Goal: Transaction & Acquisition: Purchase product/service

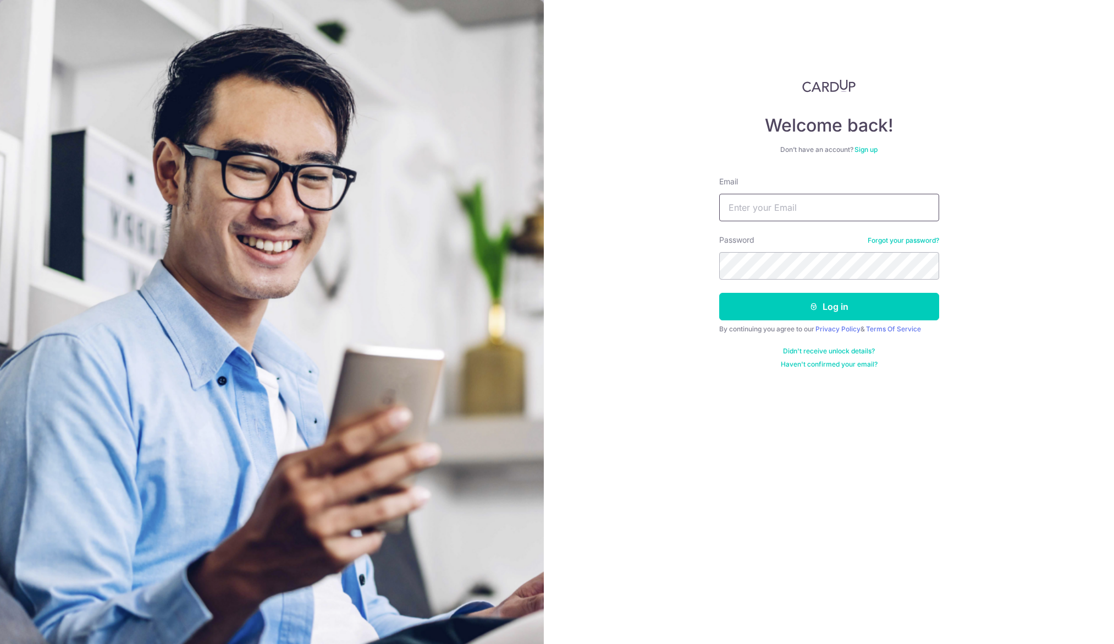
click at [803, 207] on input "Email" at bounding box center [829, 208] width 220 height 28
type input "charisyan@hotmail.com"
click at [792, 304] on button "Log in" at bounding box center [829, 307] width 220 height 28
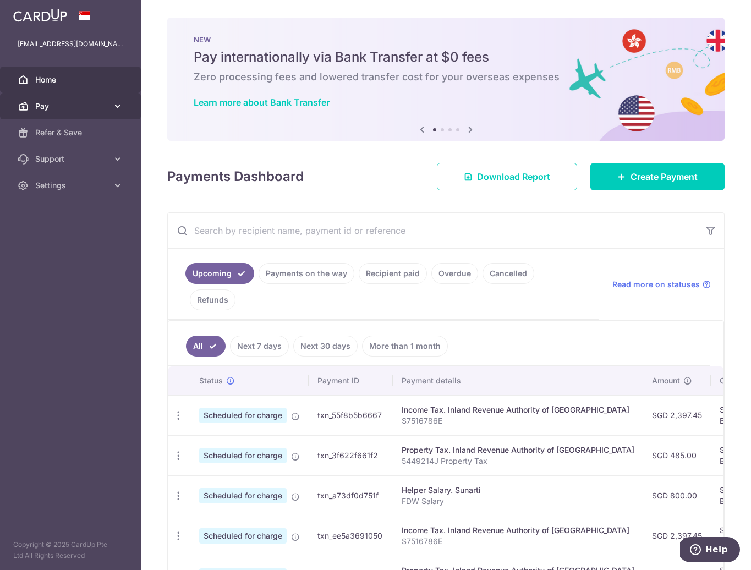
click at [119, 107] on icon at bounding box center [117, 106] width 11 height 11
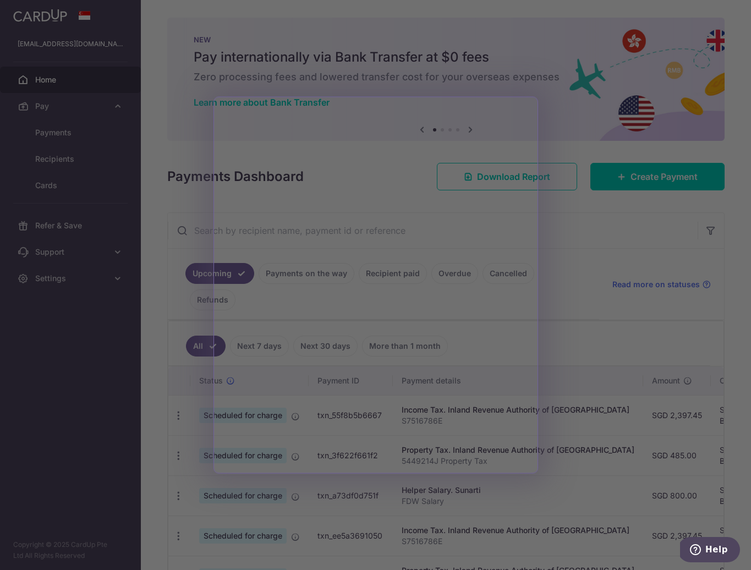
click at [155, 407] on div at bounding box center [379, 287] width 759 height 575
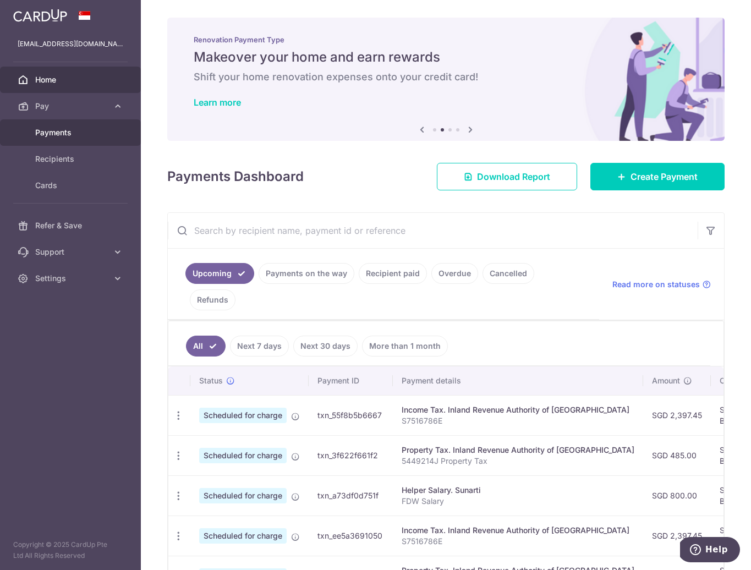
click at [64, 138] on link "Payments" at bounding box center [70, 132] width 141 height 26
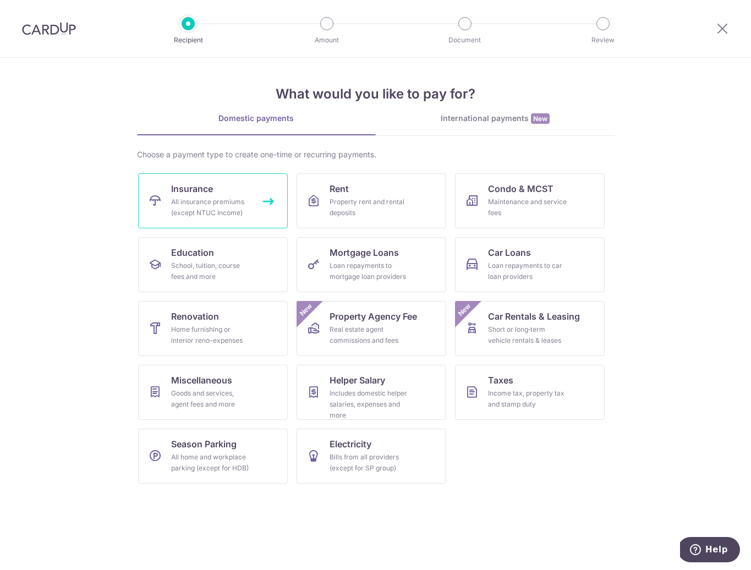
click at [212, 207] on div "All insurance premiums (except NTUC Income)" at bounding box center [210, 207] width 79 height 22
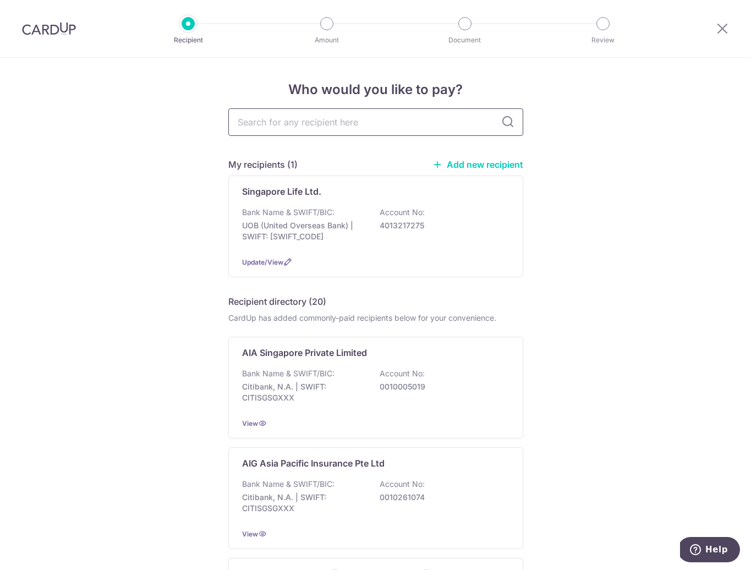
click at [296, 125] on input "text" at bounding box center [375, 122] width 295 height 28
type input "prudential"
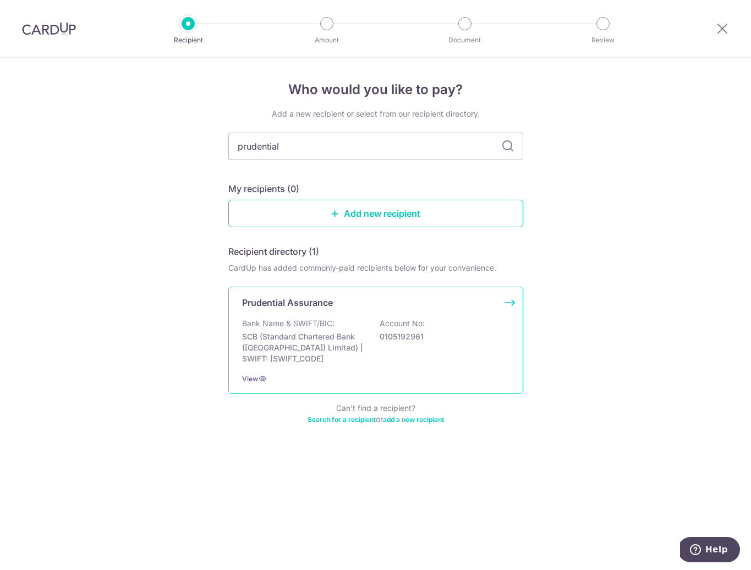
click at [321, 346] on p "SCB (Standard Chartered Bank (Singapore) Limited) | SWIFT: SCBLSG22XXX" at bounding box center [303, 347] width 123 height 33
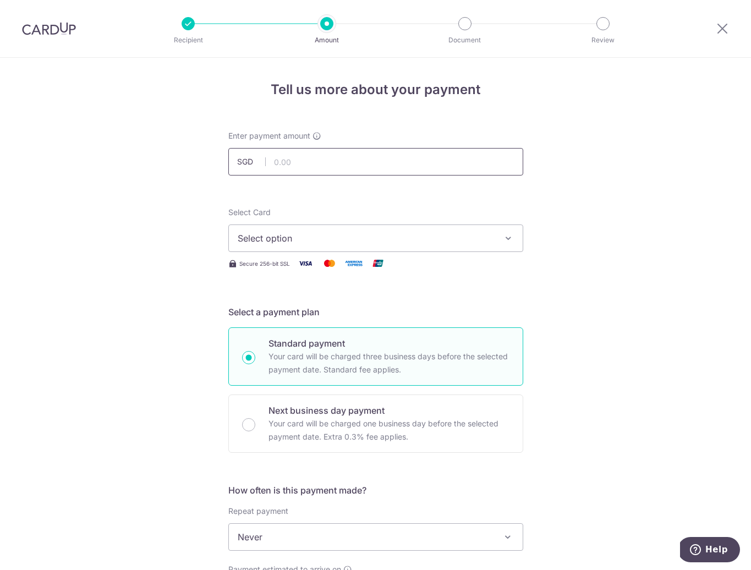
drag, startPoint x: 296, startPoint y: 171, endPoint x: 296, endPoint y: 162, distance: 9.4
click at [296, 169] on input "text" at bounding box center [375, 162] width 295 height 28
paste input "3566.47"
type input "3,566.47"
click at [298, 241] on span "Select option" at bounding box center [366, 238] width 256 height 13
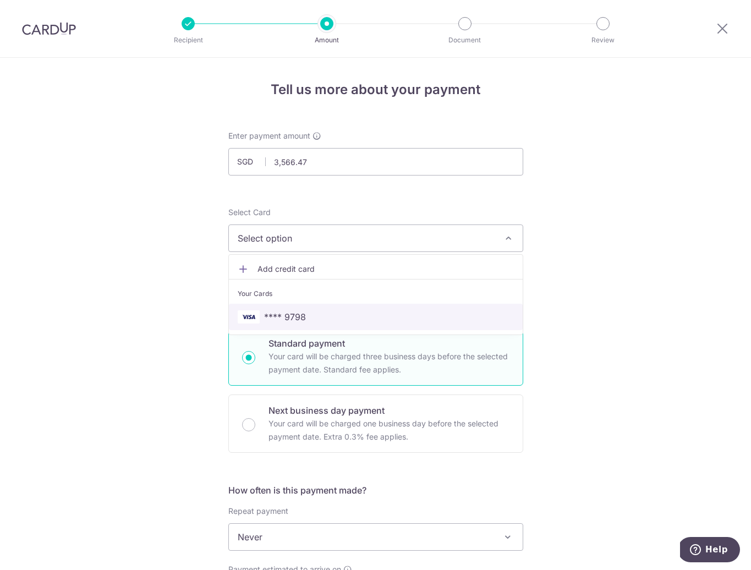
click at [295, 318] on span "**** 9798" at bounding box center [285, 316] width 42 height 13
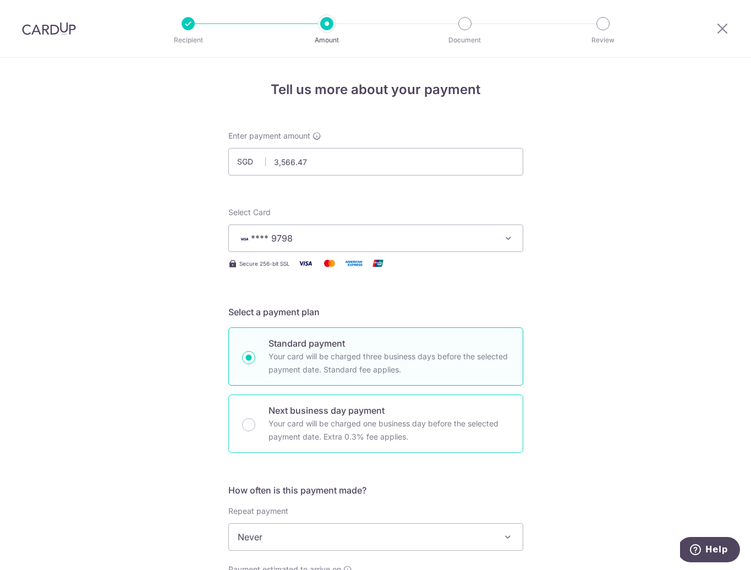
scroll to position [309, 0]
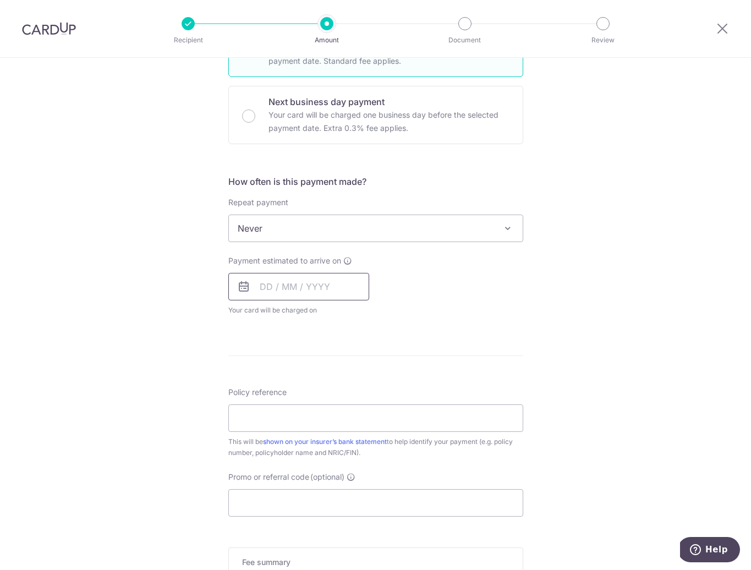
click at [293, 283] on input "text" at bounding box center [298, 287] width 141 height 28
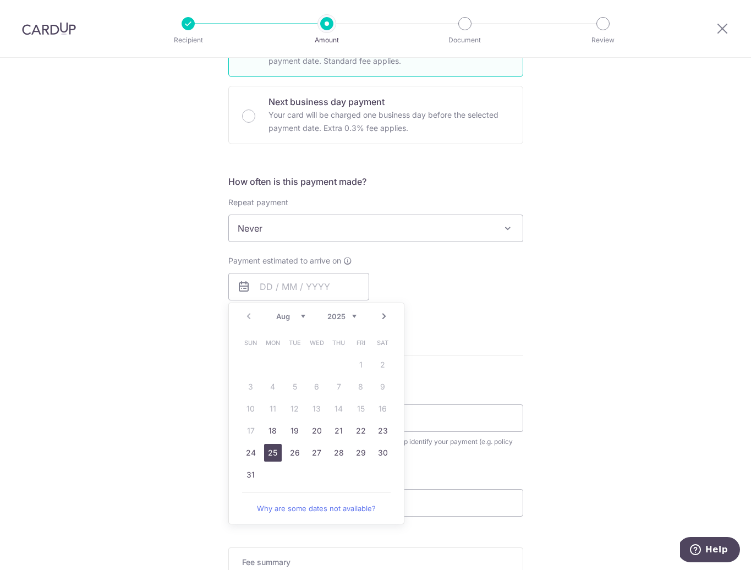
click at [268, 454] on link "25" at bounding box center [273, 453] width 18 height 18
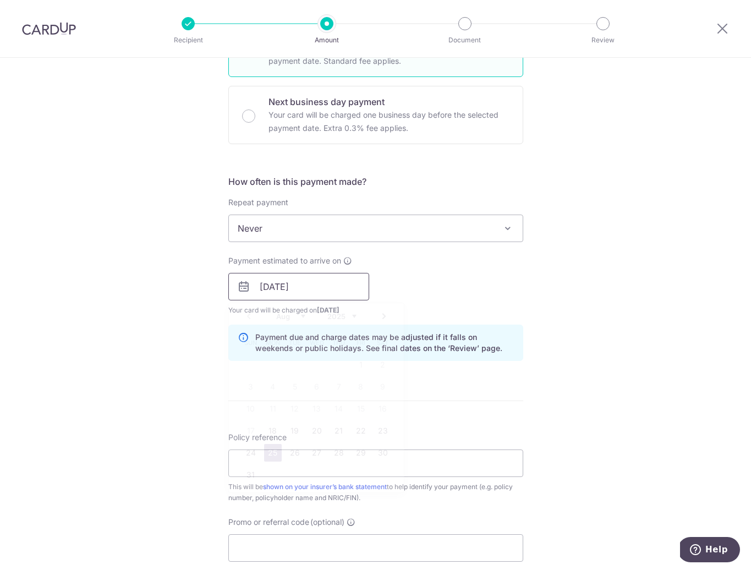
click at [315, 290] on input "25/08/2025" at bounding box center [298, 287] width 141 height 28
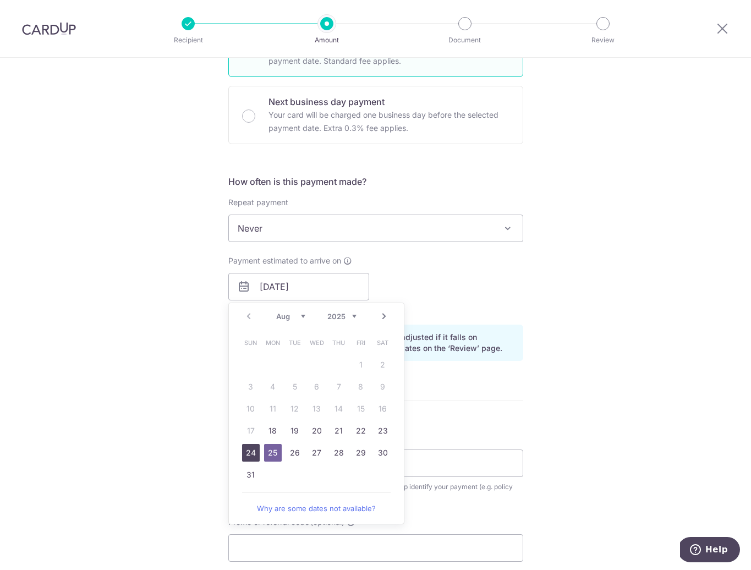
click at [242, 454] on link "24" at bounding box center [251, 453] width 18 height 18
type input "24/08/2025"
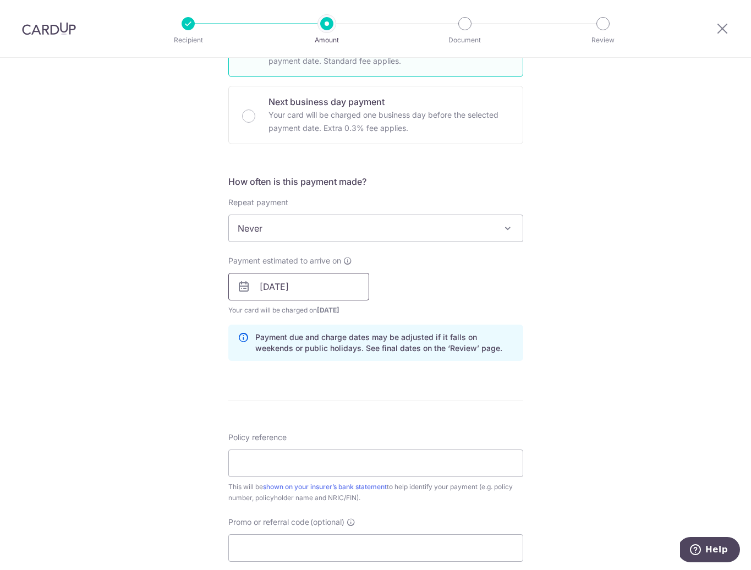
click at [295, 292] on input "24/08/2025" at bounding box center [298, 287] width 141 height 28
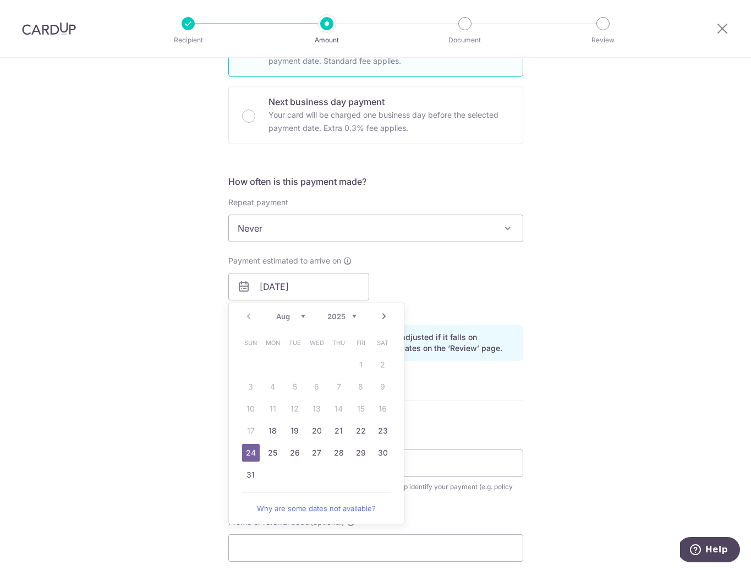
click at [421, 295] on div "Payment estimated to arrive on 24/08/2025 Prev Next Aug Sep Oct Nov Dec 2025 20…" at bounding box center [376, 285] width 308 height 61
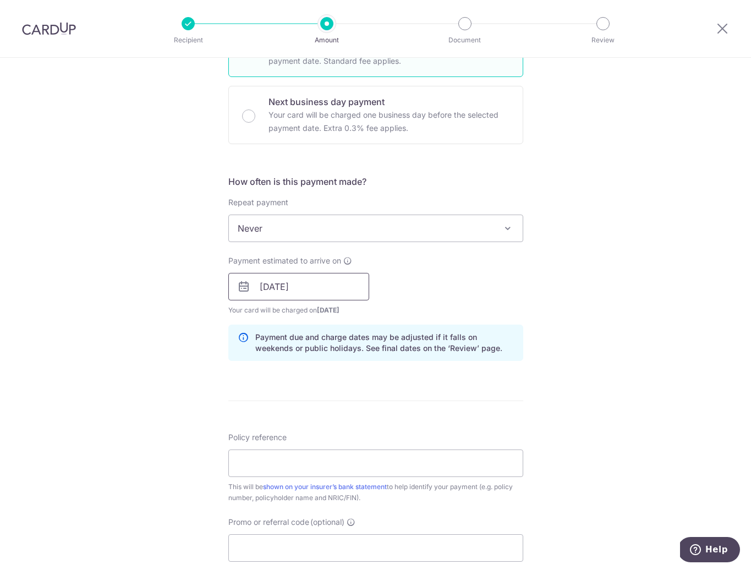
click at [322, 290] on input "24/08/2025" at bounding box center [298, 287] width 141 height 28
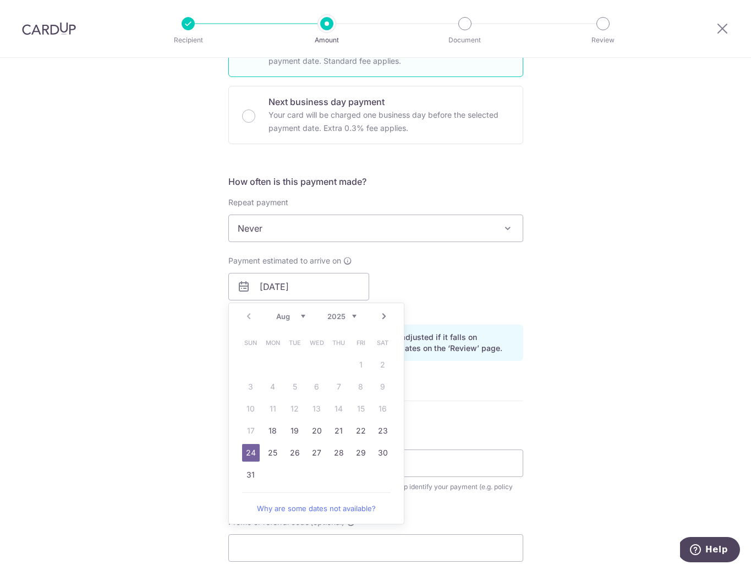
click at [178, 455] on div "Tell us more about your payment Enter payment amount SGD 3,566.47 3566.47 Selec…" at bounding box center [375, 269] width 751 height 1040
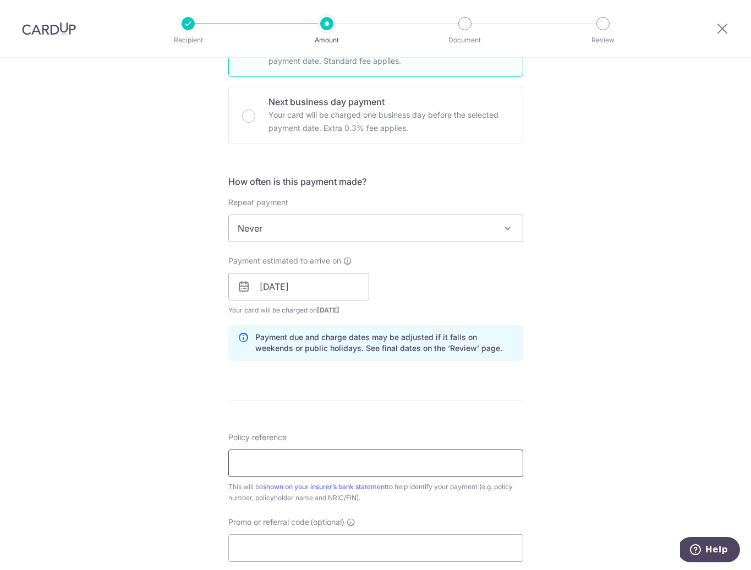
click at [314, 468] on input "Policy reference" at bounding box center [375, 463] width 295 height 28
click at [251, 464] on input "Policy reference" at bounding box center [375, 463] width 295 height 28
paste input "28187756"
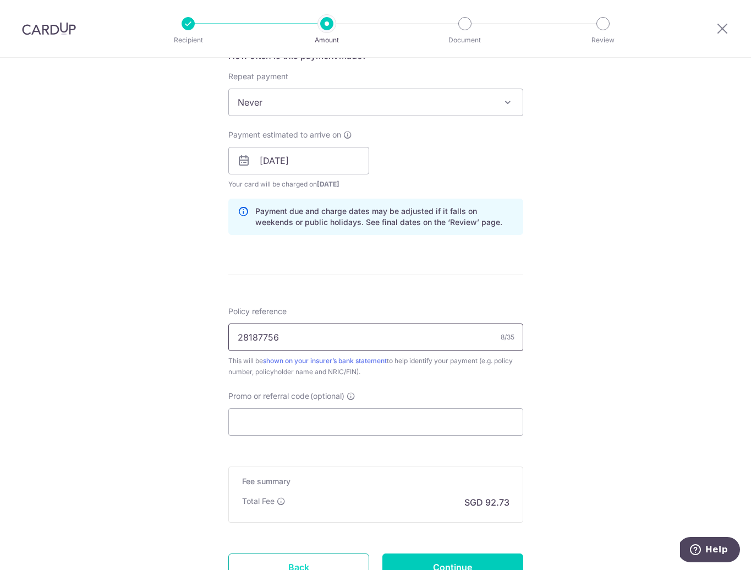
scroll to position [528, 0]
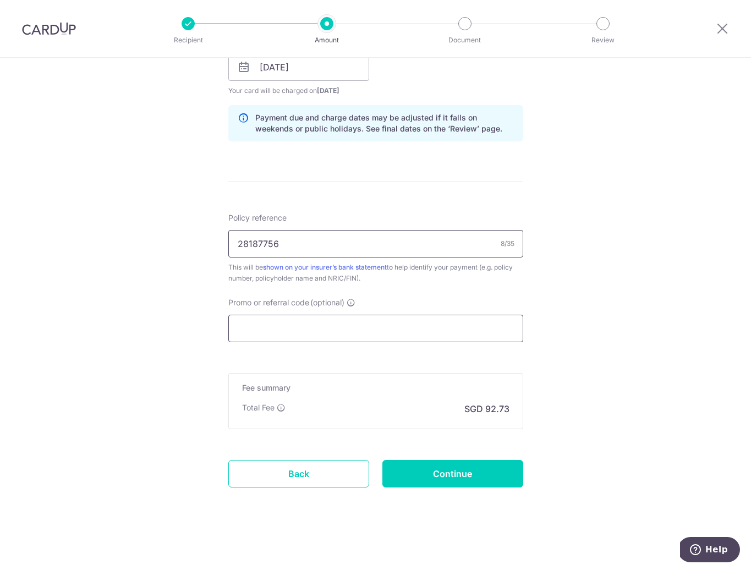
type input "28187756"
click at [257, 328] on input "Promo or referral code (optional)" at bounding box center [375, 329] width 295 height 28
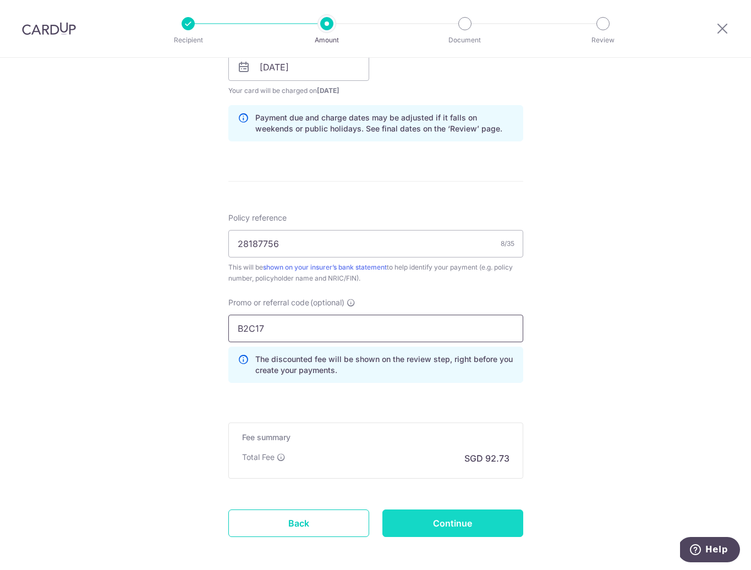
type input "B2C17"
click at [424, 523] on input "Continue" at bounding box center [452, 523] width 141 height 28
type input "Create Schedule"
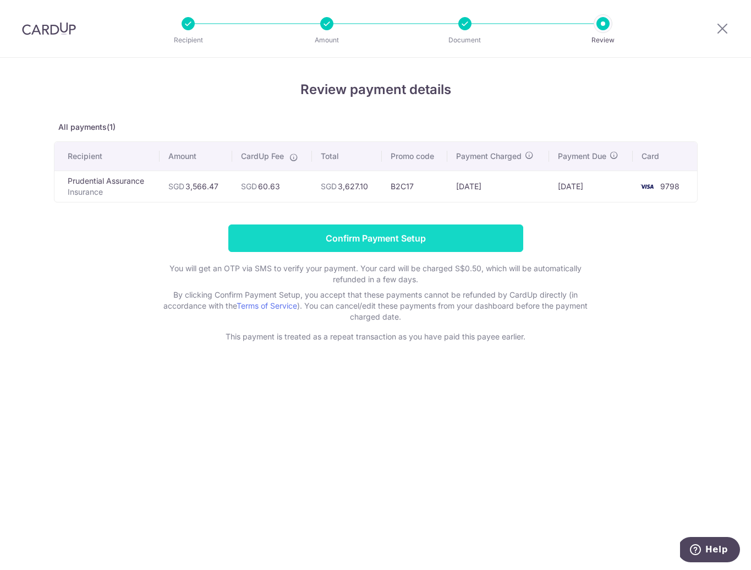
click at [328, 240] on input "Confirm Payment Setup" at bounding box center [375, 238] width 295 height 28
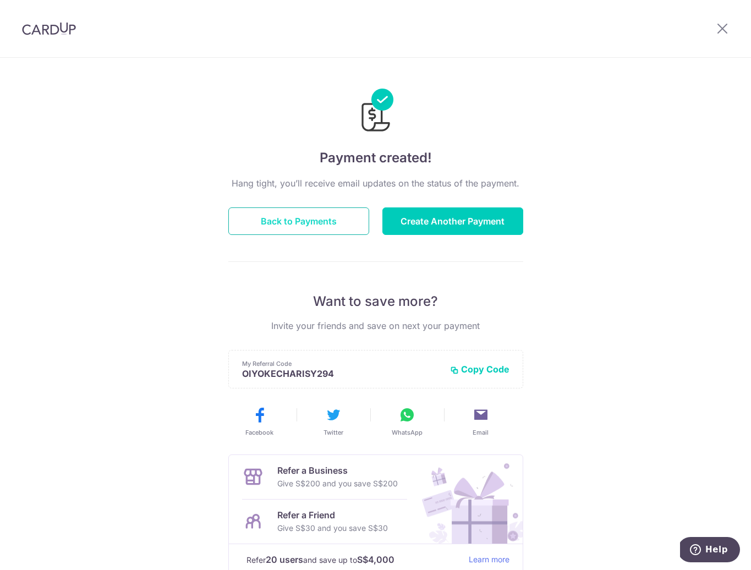
click at [296, 220] on button "Back to Payments" at bounding box center [298, 221] width 141 height 28
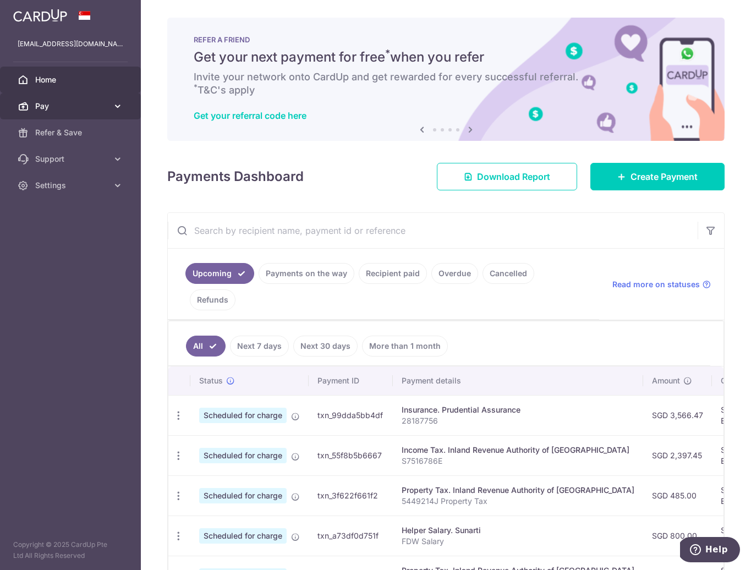
click at [109, 108] on link "Pay" at bounding box center [70, 106] width 141 height 26
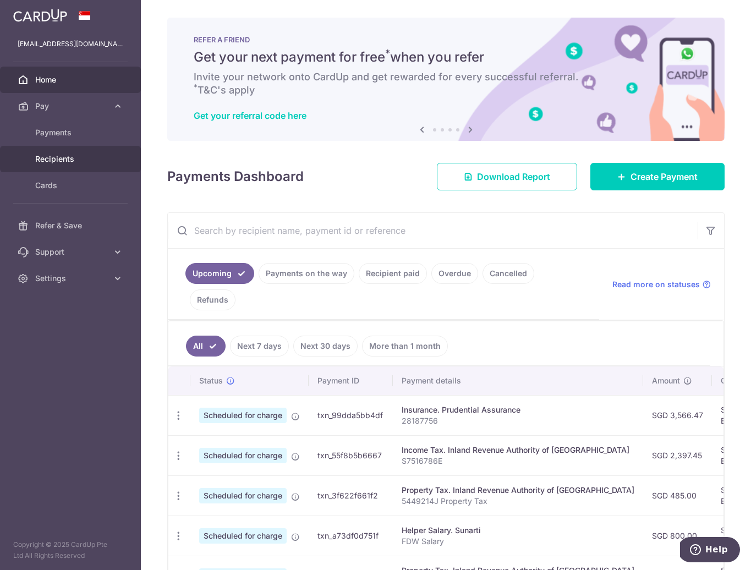
click at [67, 162] on span "Recipients" at bounding box center [71, 158] width 73 height 11
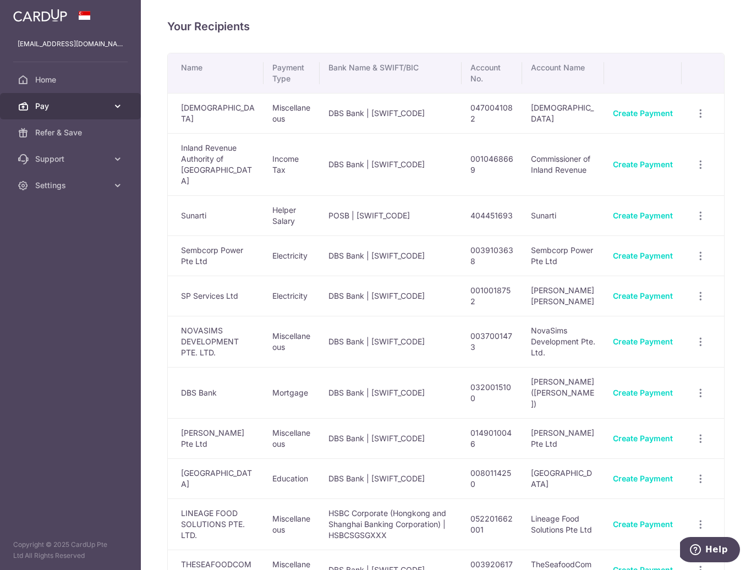
click at [116, 108] on icon at bounding box center [117, 106] width 11 height 11
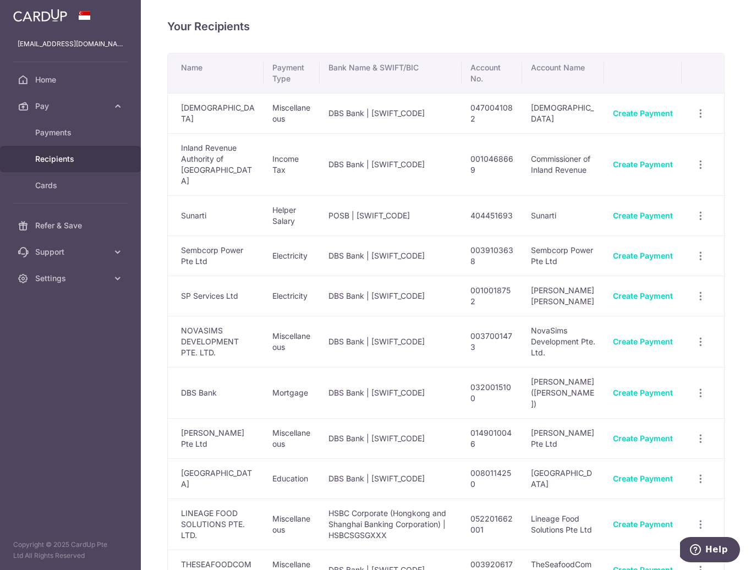
click at [70, 153] on span "Recipients" at bounding box center [71, 158] width 73 height 11
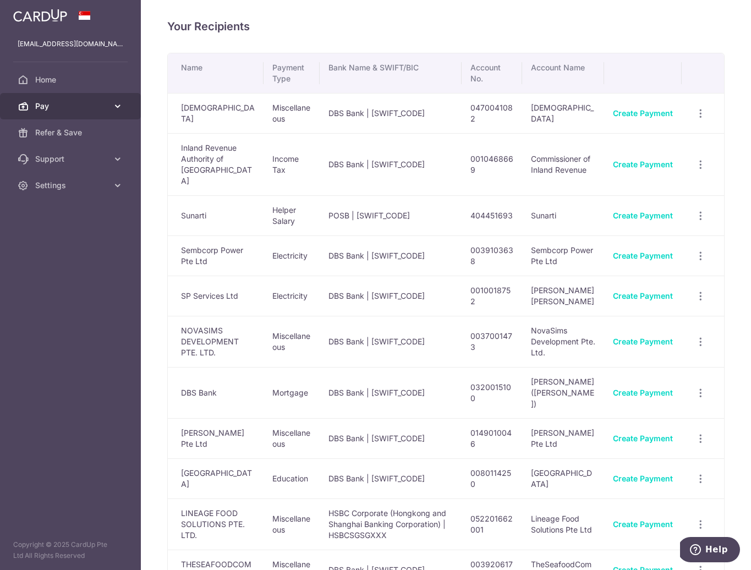
click at [117, 109] on icon at bounding box center [117, 106] width 11 height 11
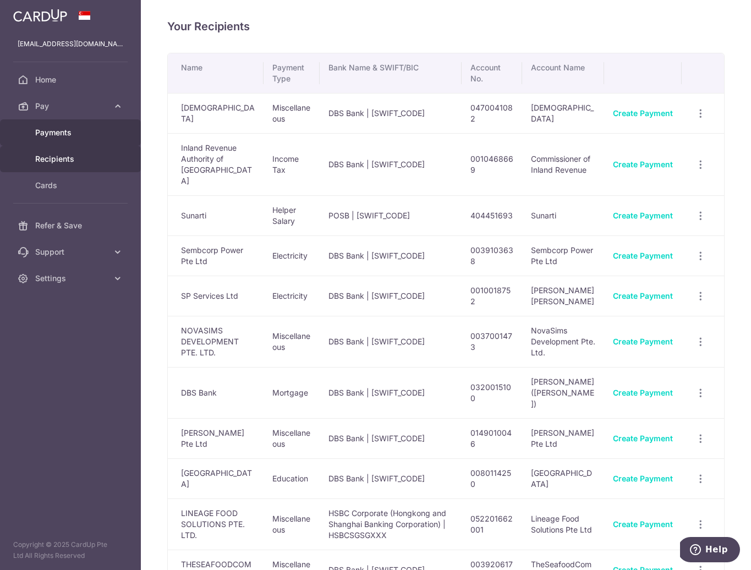
click at [51, 126] on link "Payments" at bounding box center [70, 132] width 141 height 26
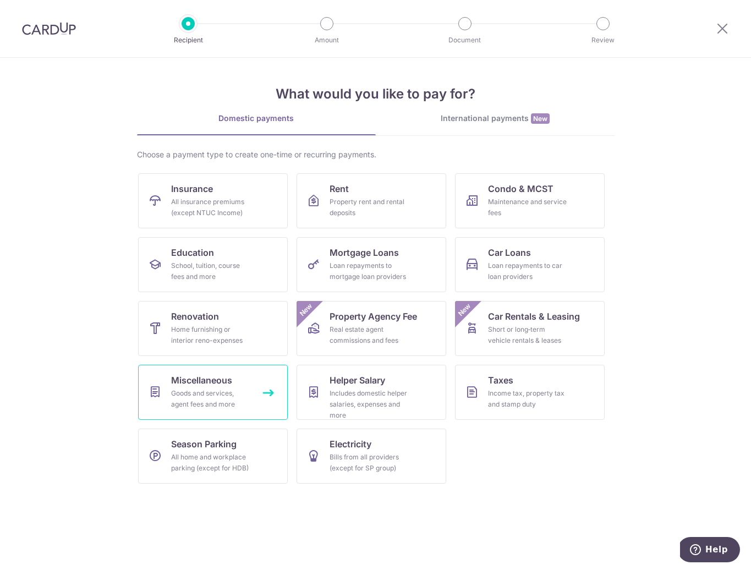
click at [213, 398] on div "Goods and services, agent fees and more" at bounding box center [210, 399] width 79 height 22
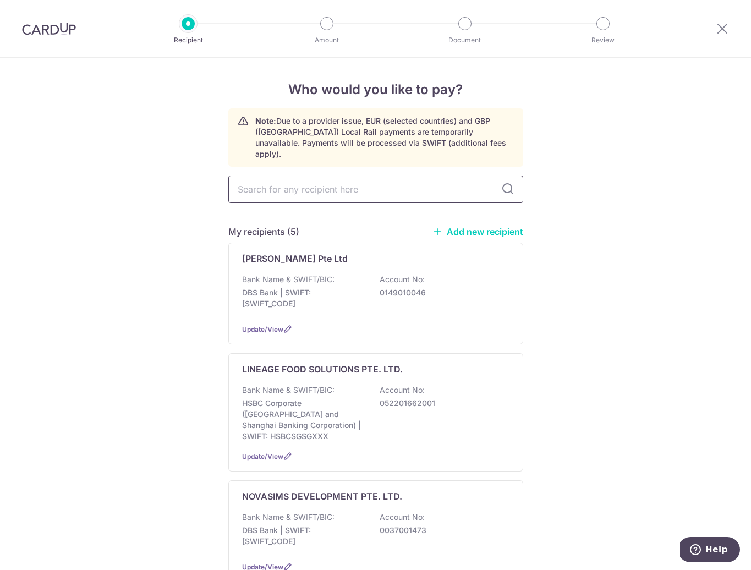
click at [323, 180] on input "text" at bounding box center [375, 189] width 295 height 28
type input "corners"
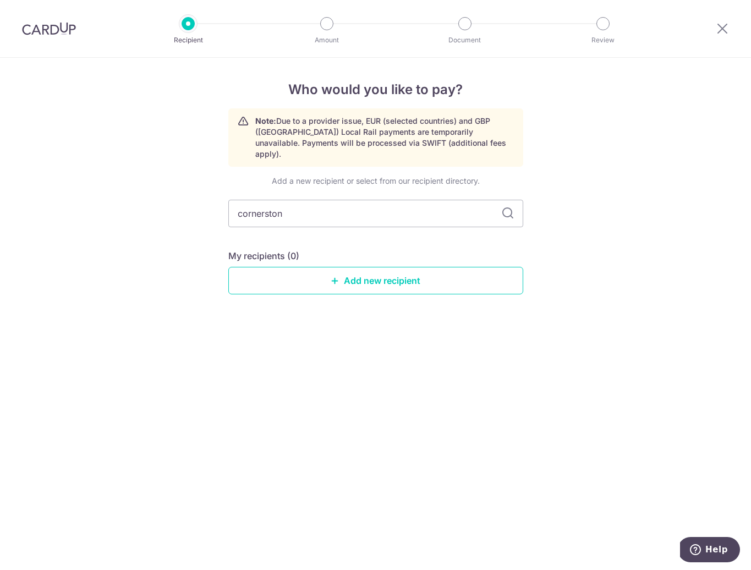
type input "cornerstone"
click at [360, 267] on link "Add new recipient" at bounding box center [375, 281] width 295 height 28
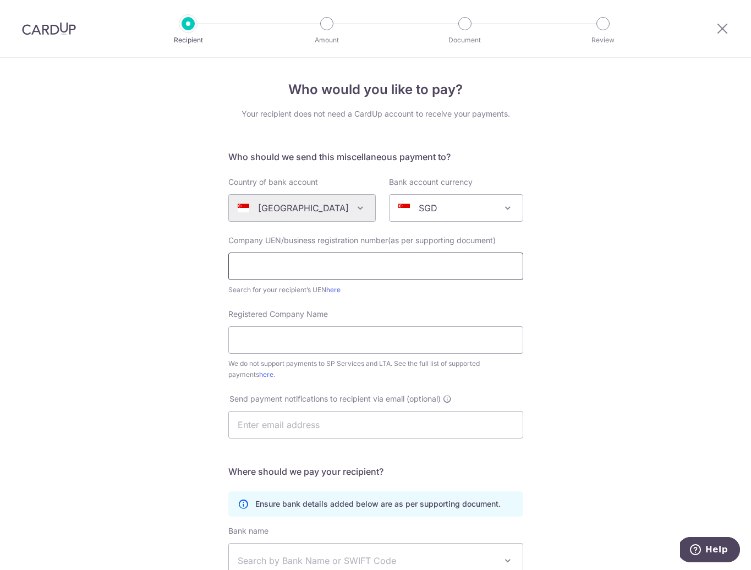
click at [344, 266] on input "text" at bounding box center [375, 266] width 295 height 28
click at [185, 287] on div "Who would you like to pay? Your recipient does not need a CardUp account to rec…" at bounding box center [375, 399] width 751 height 682
click at [332, 290] on link "here" at bounding box center [333, 289] width 14 height 8
paste input "S95SS0118J"
type input "S95SS0118J"
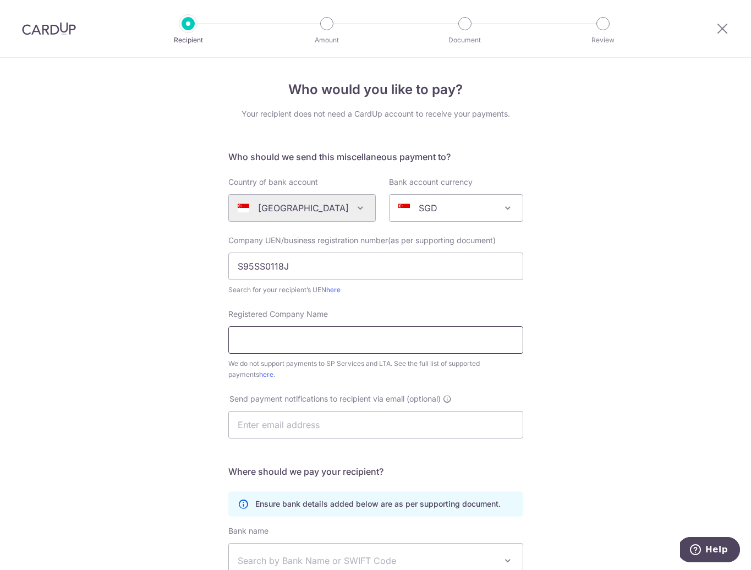
click at [264, 341] on input "Registered Company Name" at bounding box center [375, 340] width 295 height 28
paste input "Cornerstone Community Church"
type input "Cornerstone Community Church"
click at [259, 375] on link "here" at bounding box center [266, 374] width 14 height 8
click at [323, 420] on input "text" at bounding box center [375, 425] width 295 height 28
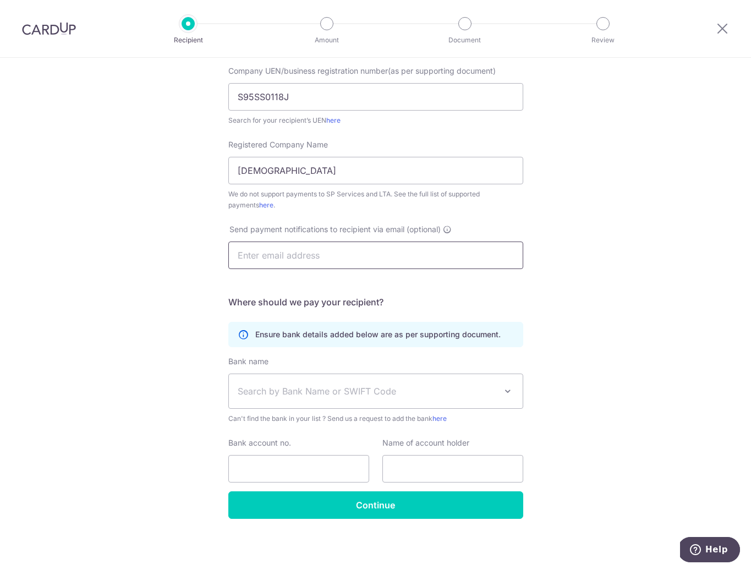
scroll to position [170, 0]
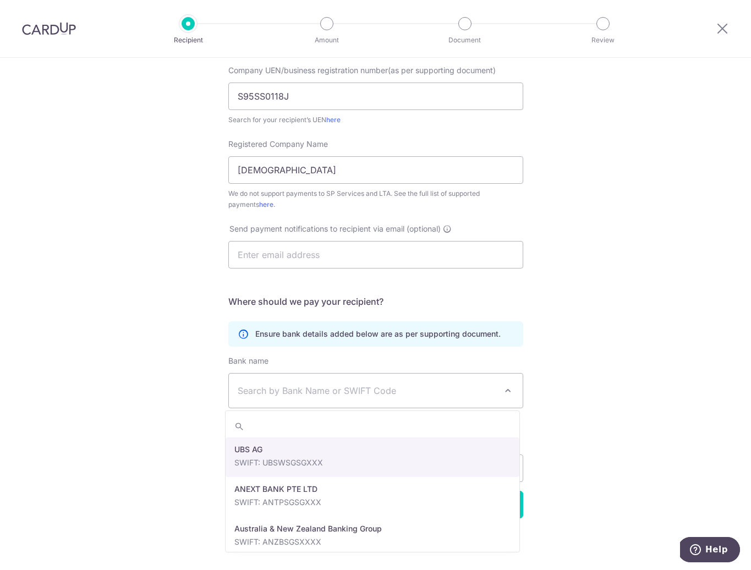
click at [298, 392] on span "Search by Bank Name or SWIFT Code" at bounding box center [367, 390] width 259 height 13
type input "DBSSSGSG"
select select "6"
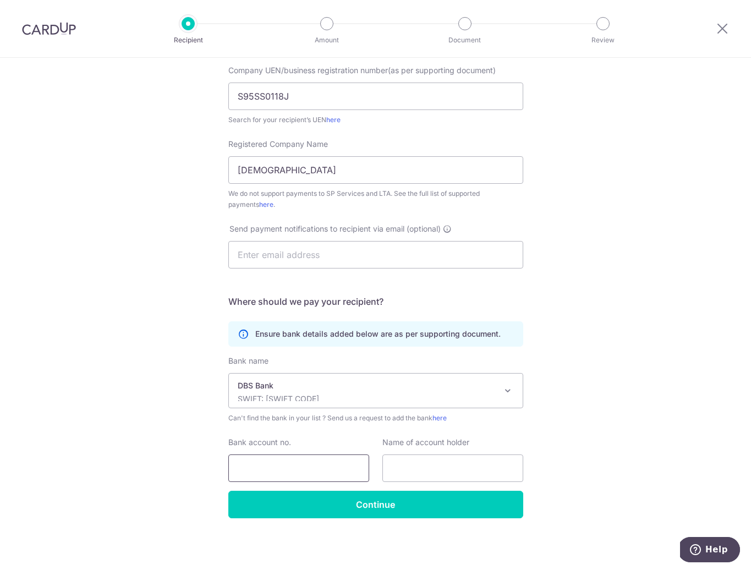
click at [305, 469] on input "Bank account no." at bounding box center [298, 468] width 141 height 28
paste input "003-932345-0"
drag, startPoint x: 252, startPoint y: 469, endPoint x: 257, endPoint y: 474, distance: 6.2
click at [252, 469] on input "003-932345-0" at bounding box center [298, 468] width 141 height 28
click at [285, 469] on input "003932345-0" at bounding box center [298, 468] width 141 height 28
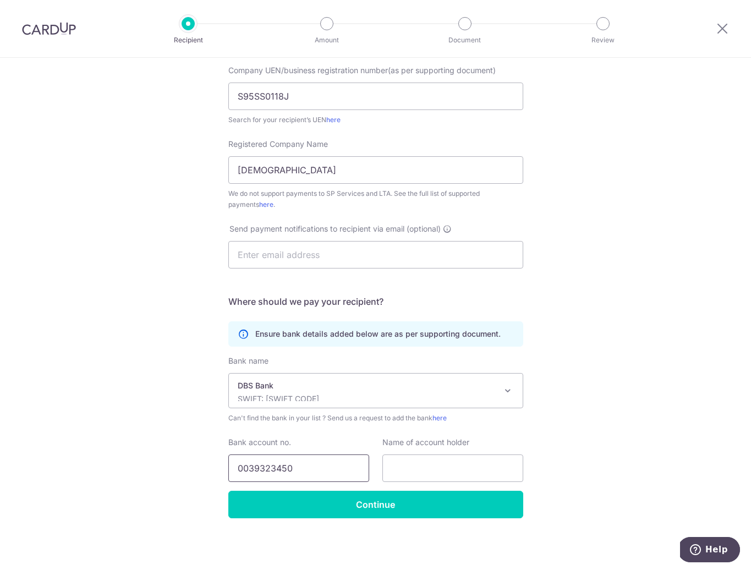
type input "0039323450"
click at [457, 465] on input "text" at bounding box center [452, 468] width 141 height 28
paste input "Cornerstone Community Church"
click at [426, 468] on input "Cornerstone Community Church" at bounding box center [452, 468] width 141 height 28
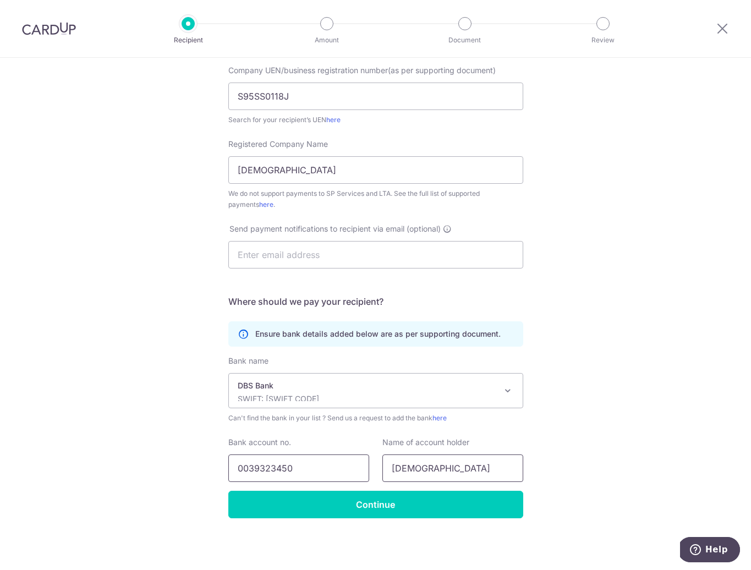
drag, startPoint x: 423, startPoint y: 468, endPoint x: 342, endPoint y: 469, distance: 81.4
click at [342, 469] on div "Bank account no. 0039323450 Name of account holder Cornerstone Community Church" at bounding box center [376, 459] width 308 height 45
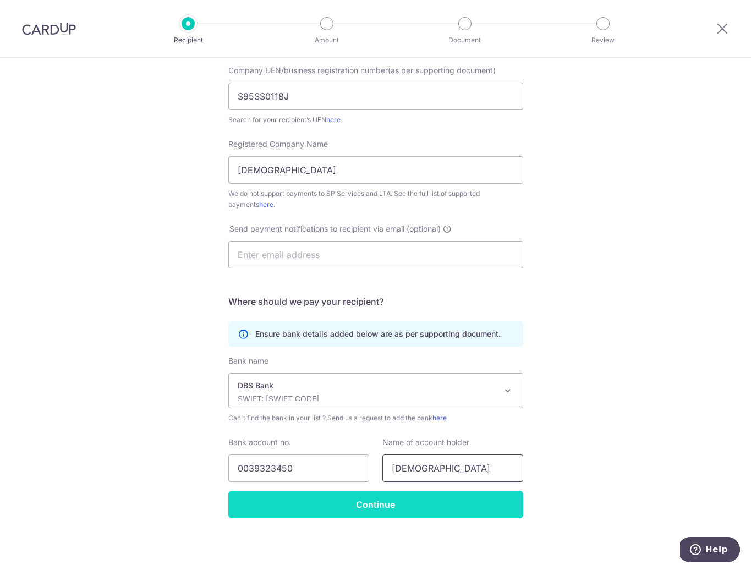
type input "Cornerstone Community Church"
click at [384, 502] on input "Continue" at bounding box center [375, 505] width 295 height 28
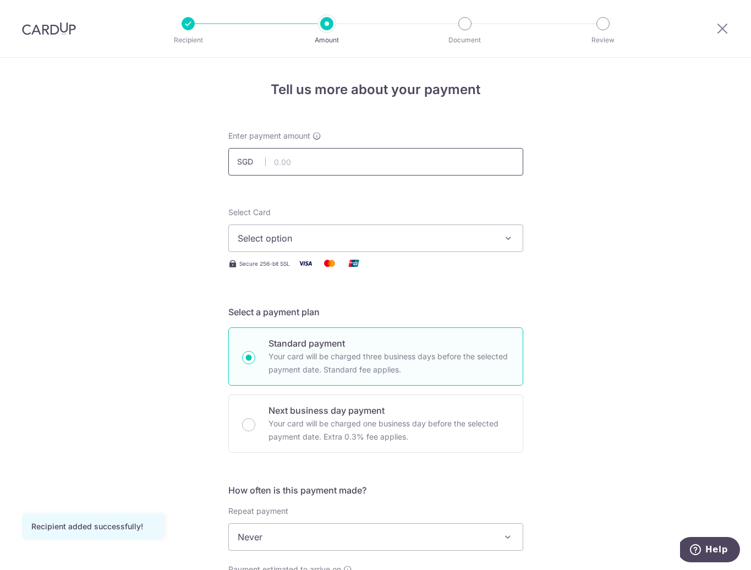
click at [295, 164] on input "text" at bounding box center [375, 162] width 295 height 28
type input "2,000.00"
drag, startPoint x: 156, startPoint y: 219, endPoint x: 163, endPoint y: 221, distance: 7.9
click at [155, 219] on div "Tell us more about your payment Enter payment amount SGD 2,000.00 2000.00 Recip…" at bounding box center [375, 555] width 751 height 995
click at [274, 232] on span "Select option" at bounding box center [366, 238] width 256 height 13
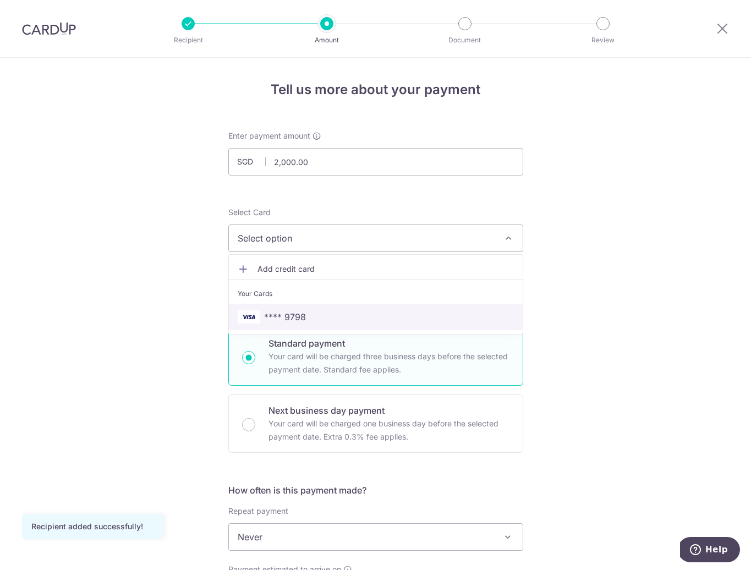
click at [331, 317] on span "**** 9798" at bounding box center [376, 316] width 276 height 13
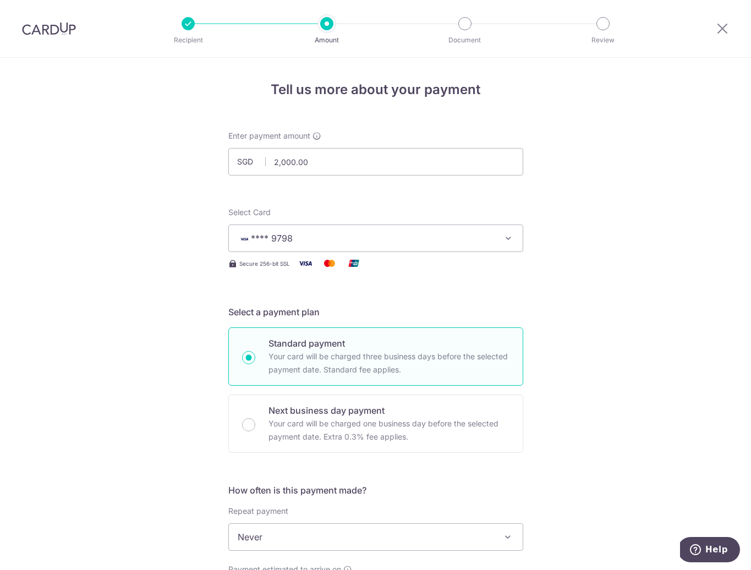
click at [153, 318] on div "Tell us more about your payment Enter payment amount SGD 2,000.00 2000.00 Recip…" at bounding box center [375, 555] width 751 height 995
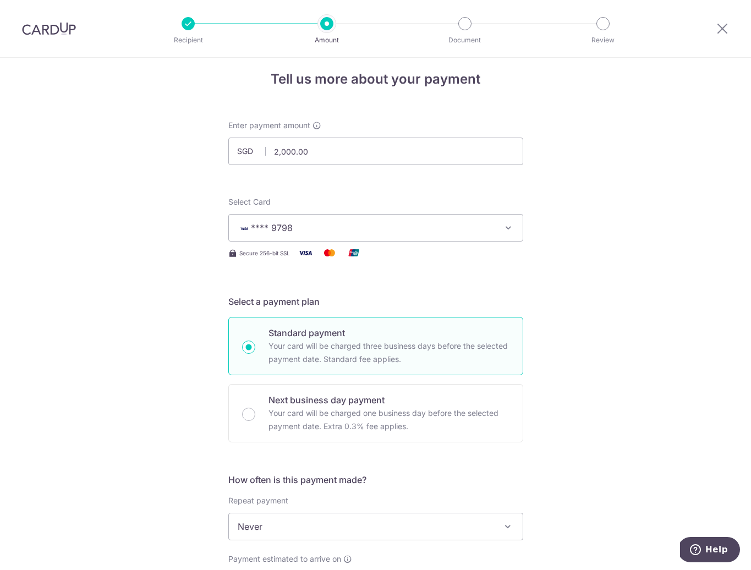
scroll to position [103, 0]
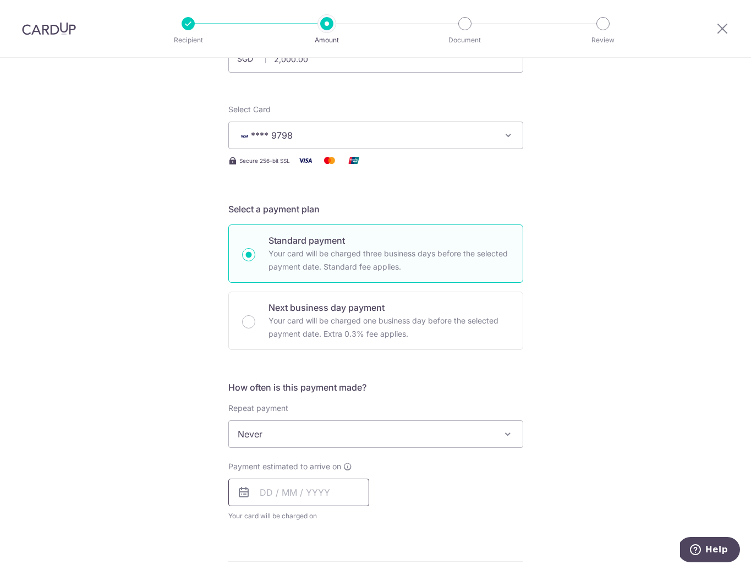
click at [275, 492] on input "text" at bounding box center [298, 493] width 141 height 28
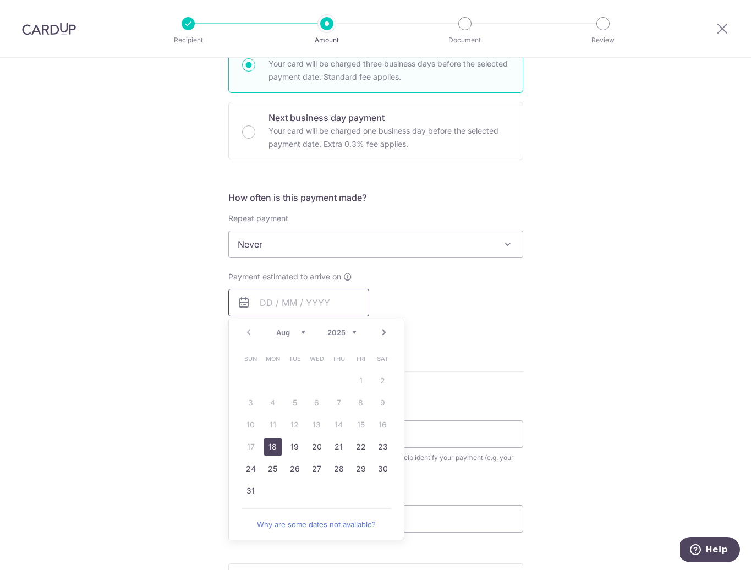
scroll to position [483, 0]
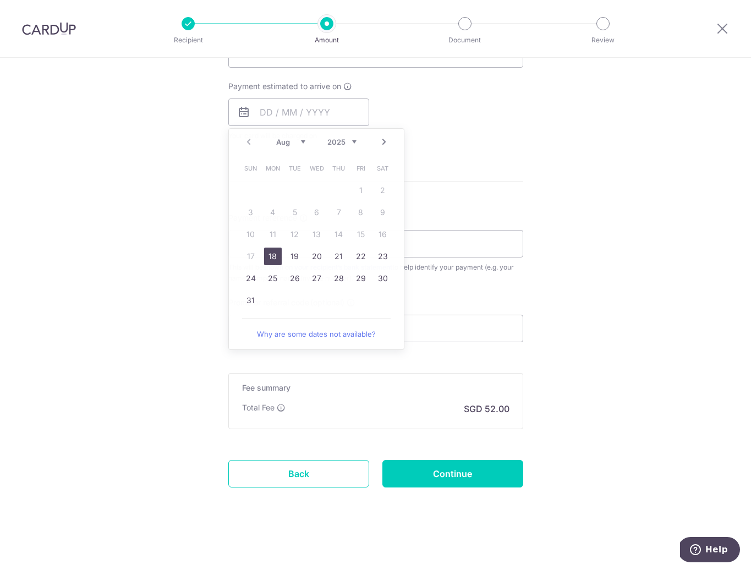
click at [639, 354] on div "Tell us more about your payment Enter payment amount SGD 2,000.00 2000.00 Recip…" at bounding box center [375, 72] width 751 height 995
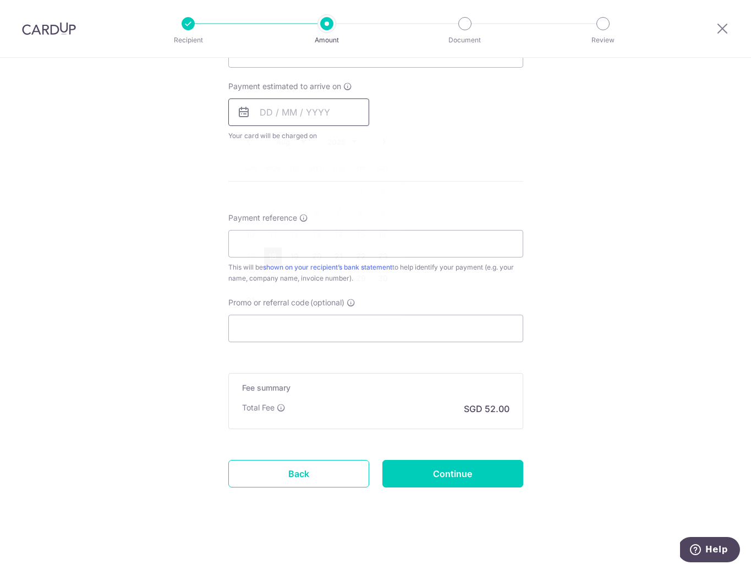
click at [279, 108] on input "text" at bounding box center [298, 112] width 141 height 28
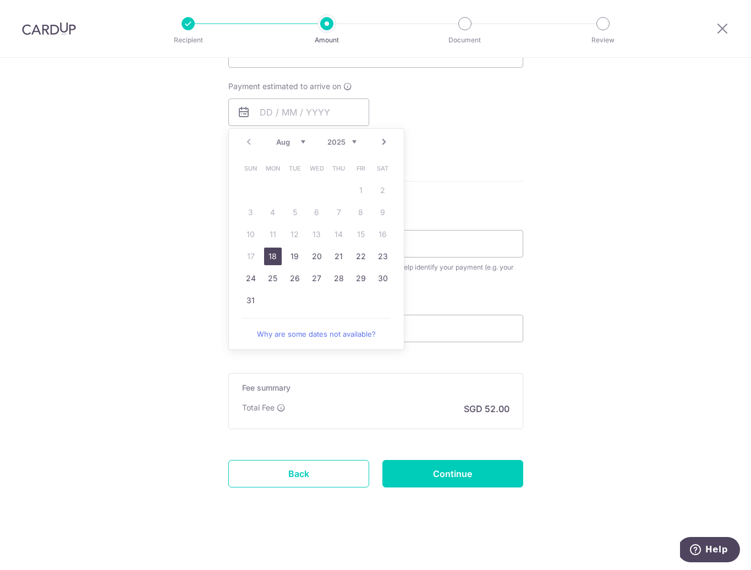
click at [270, 257] on link "18" at bounding box center [273, 257] width 18 height 18
type input "18/08/2025"
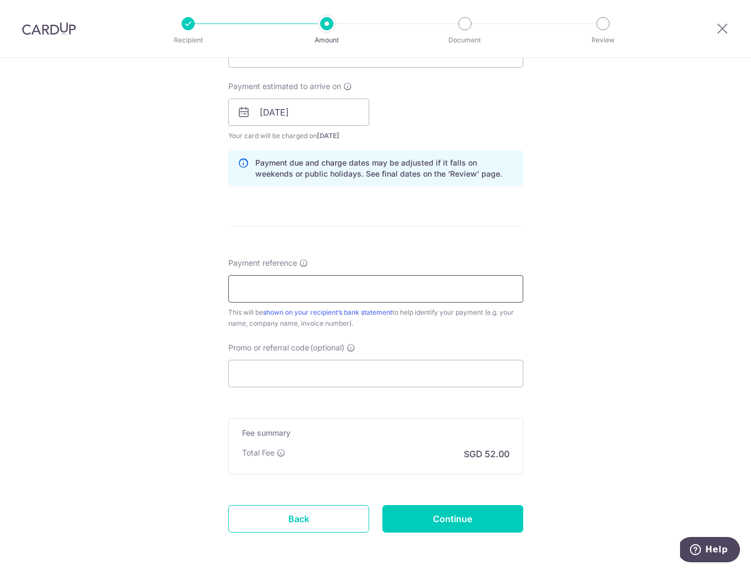
click at [265, 289] on input "Payment reference" at bounding box center [375, 289] width 295 height 28
type input "Tithe"
click at [262, 381] on input "Promo or referral code (optional)" at bounding box center [375, 374] width 295 height 28
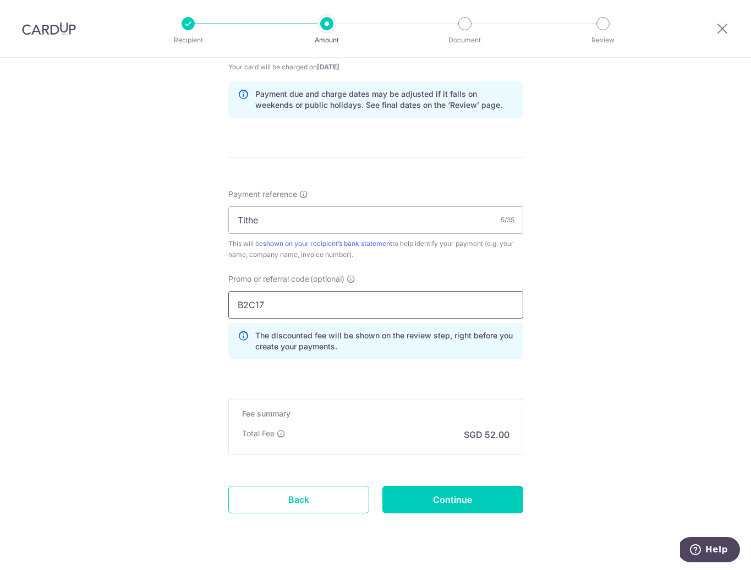
scroll to position [578, 0]
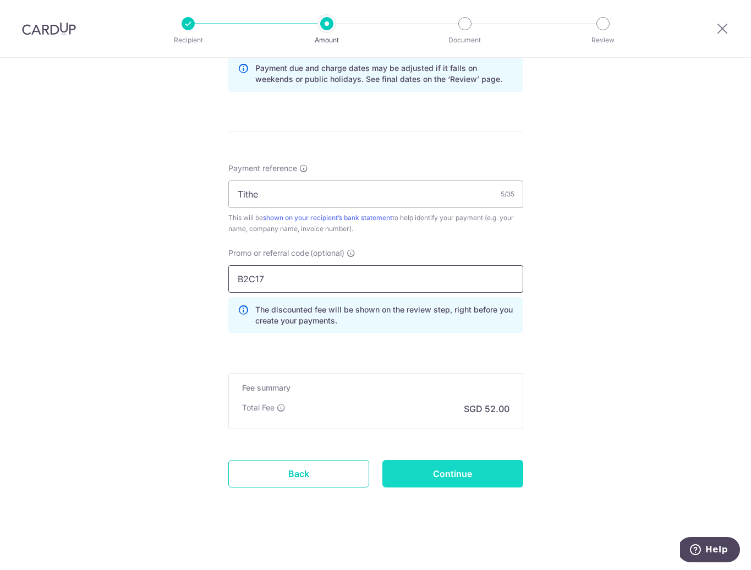
type input "B2C17"
click at [455, 469] on input "Continue" at bounding box center [452, 474] width 141 height 28
type input "Create Schedule"
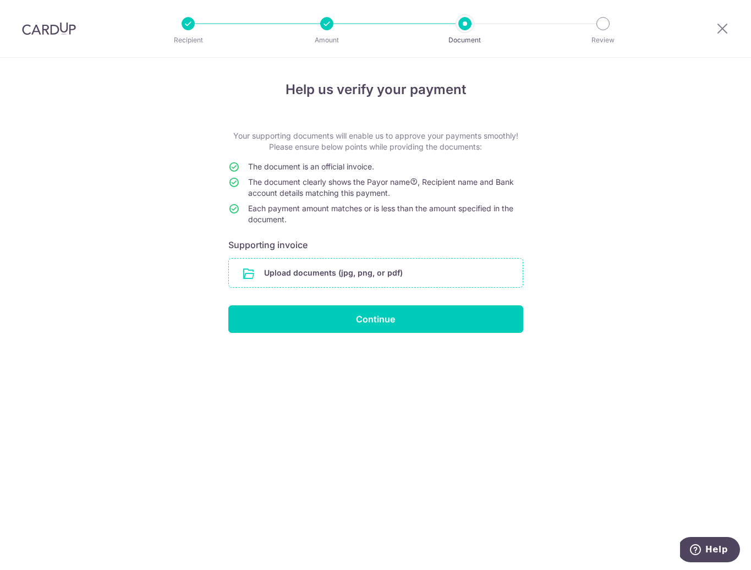
click at [276, 272] on input "file" at bounding box center [376, 273] width 294 height 29
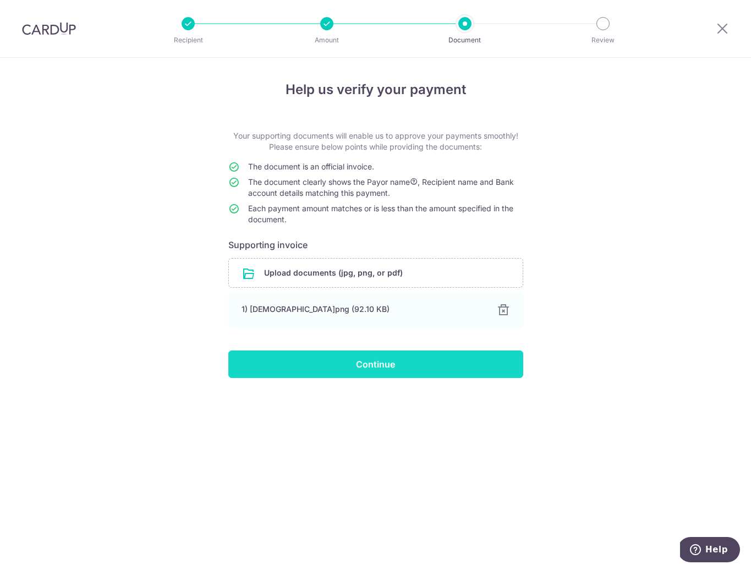
click at [389, 366] on input "Continue" at bounding box center [375, 364] width 295 height 28
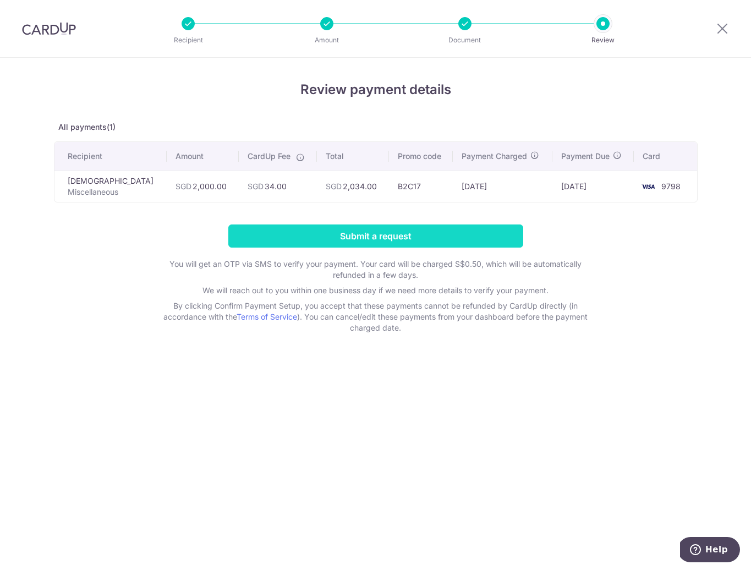
click at [392, 246] on input "Submit a request" at bounding box center [375, 235] width 295 height 23
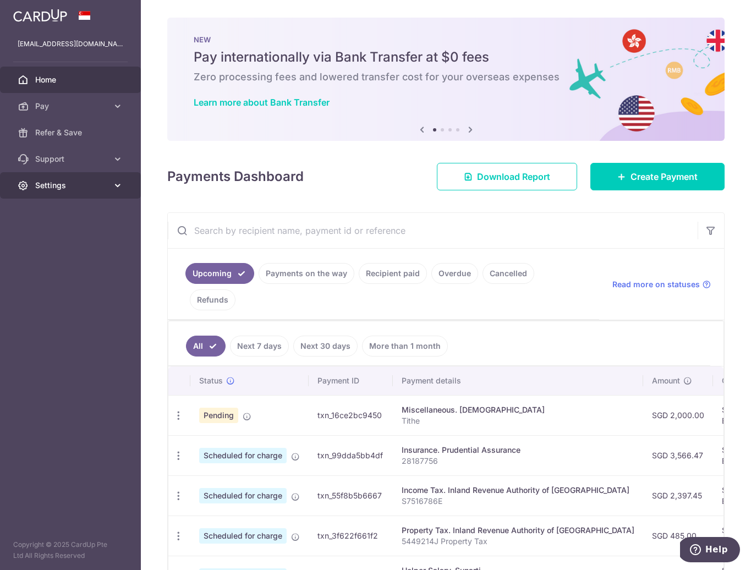
click at [120, 190] on icon at bounding box center [117, 185] width 11 height 11
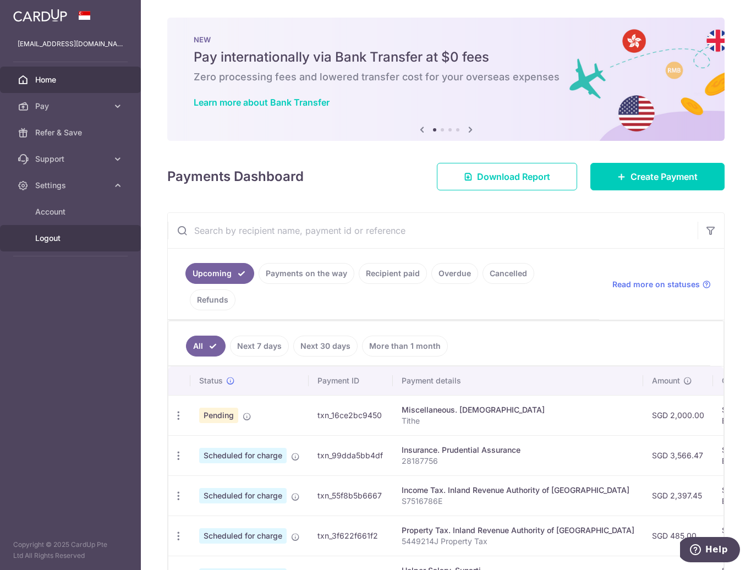
click at [71, 238] on span "Logout" at bounding box center [71, 238] width 73 height 11
